Goal: Task Accomplishment & Management: Complete application form

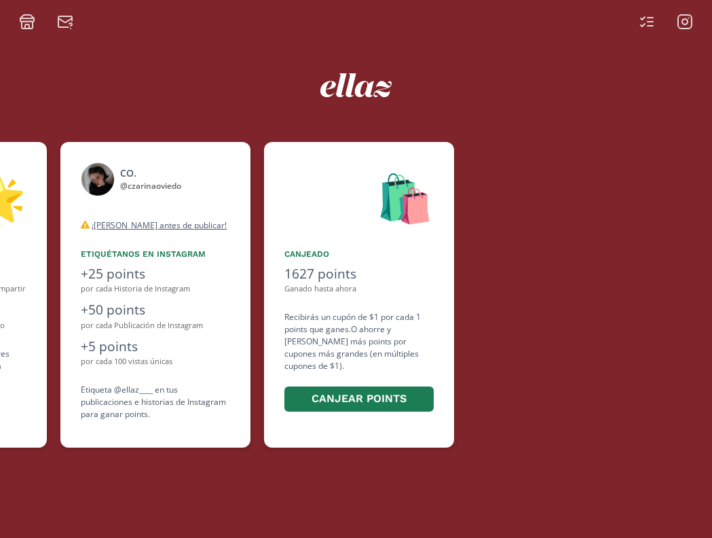
scroll to position [0, 815]
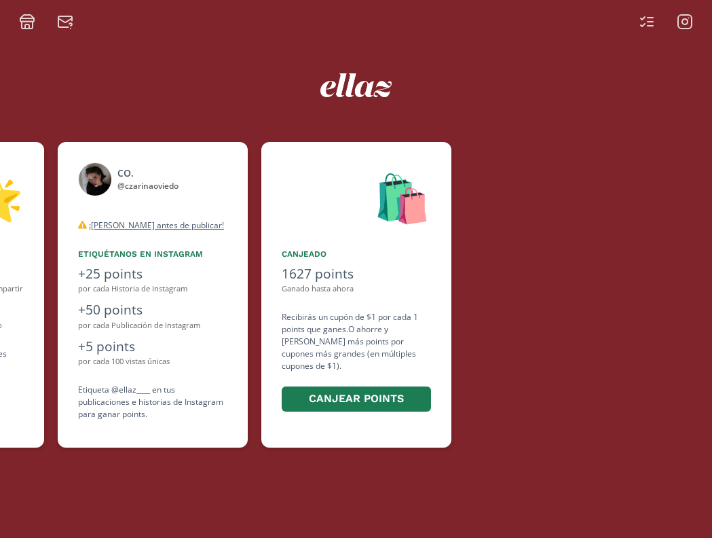
click at [640, 24] on icon at bounding box center [647, 22] width 16 height 16
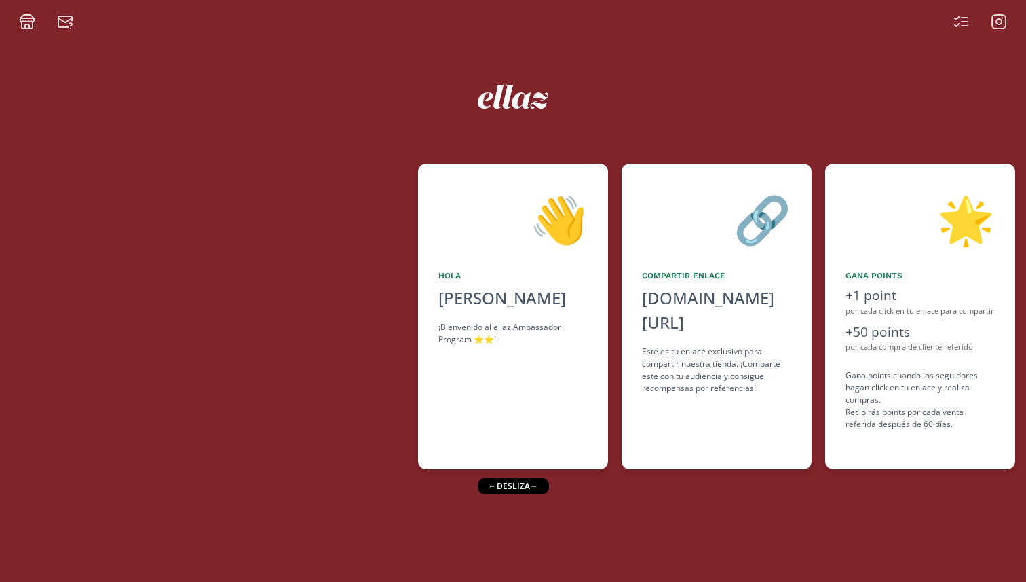
click at [24, 22] on icon at bounding box center [27, 22] width 16 height 16
